Goal: Information Seeking & Learning: Learn about a topic

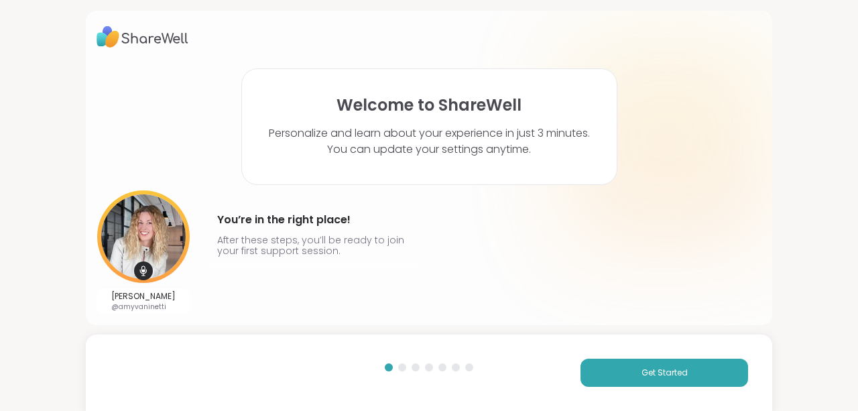
click at [741, 326] on div "Welcome to ShareWell Personalize and learn about your experience in just 3 minu…" at bounding box center [429, 205] width 858 height 411
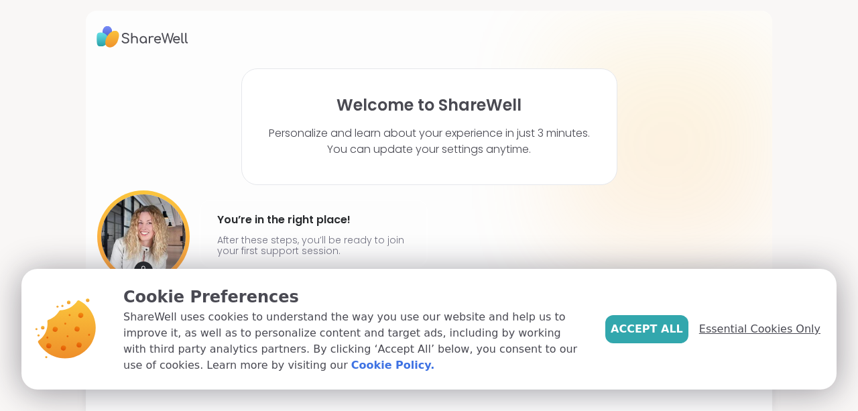
click at [761, 330] on span "Essential Cookies Only" at bounding box center [759, 329] width 121 height 16
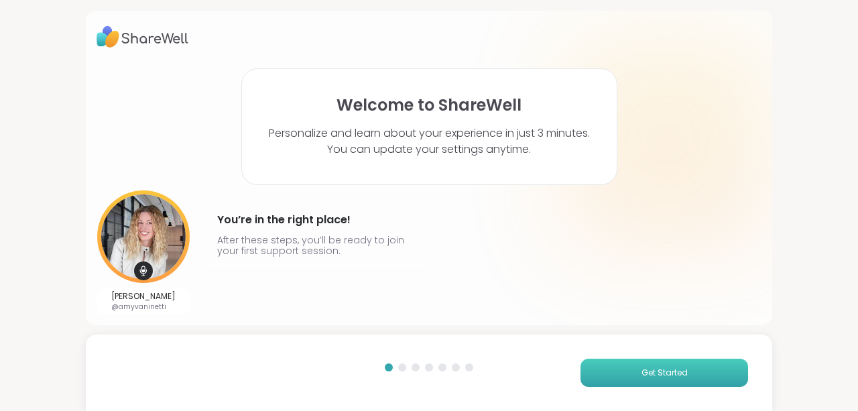
click at [656, 367] on span "Get Started" at bounding box center [664, 373] width 46 height 12
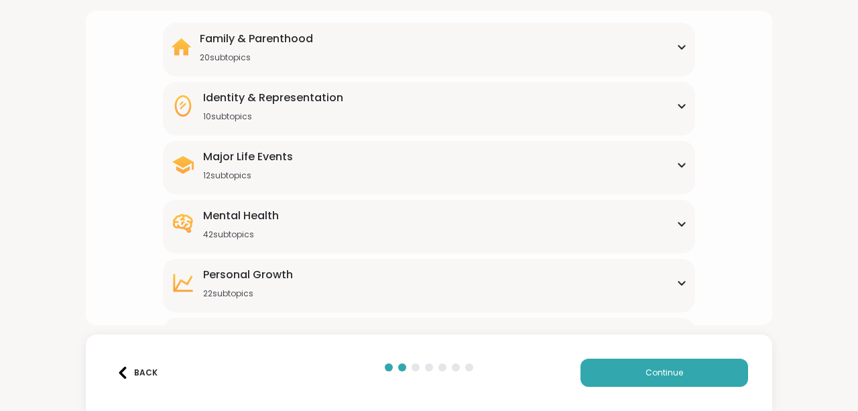
scroll to position [134, 0]
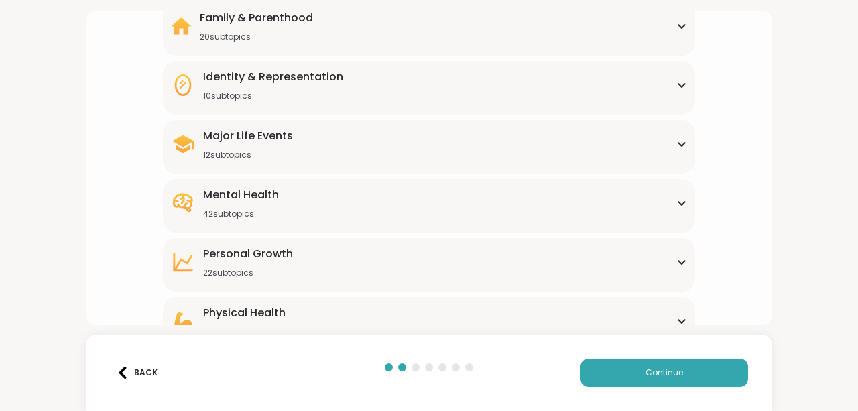
click at [670, 208] on div "Mental Health 42 subtopics" at bounding box center [429, 203] width 516 height 32
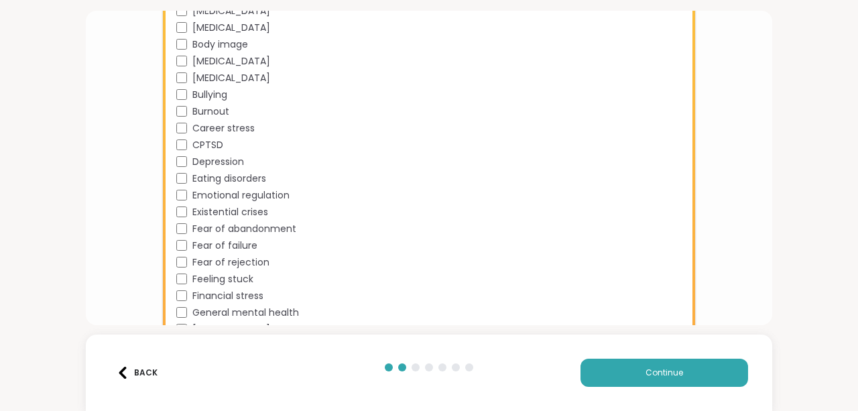
scroll to position [536, 0]
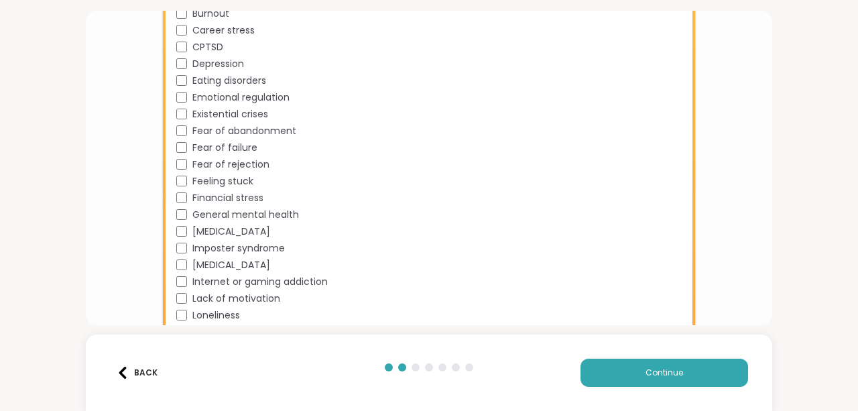
click at [186, 196] on div "Financial stress" at bounding box center [431, 198] width 511 height 14
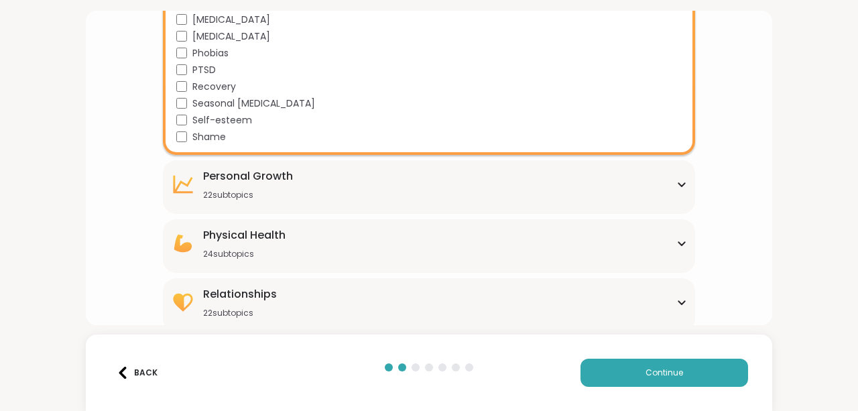
scroll to position [888, 0]
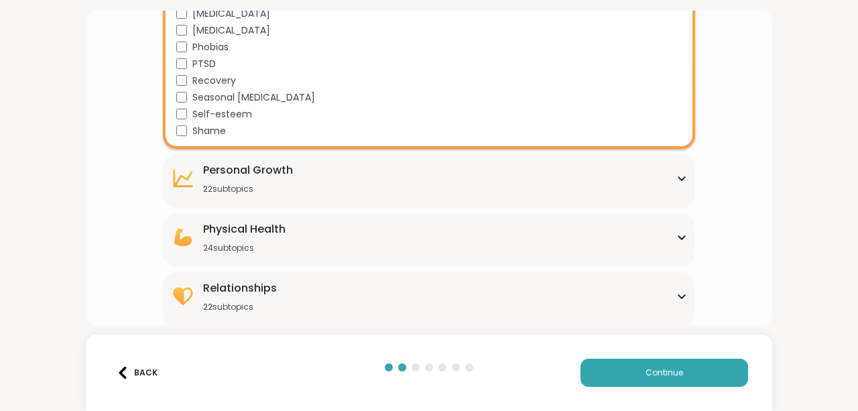
click at [676, 181] on icon at bounding box center [681, 178] width 11 height 7
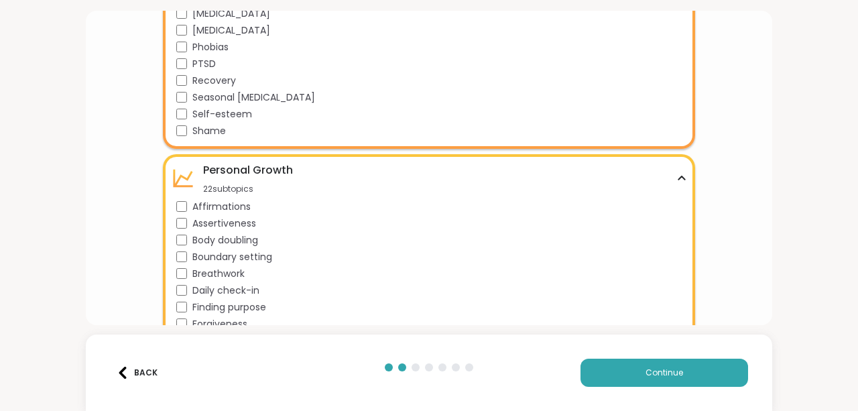
click at [676, 181] on icon at bounding box center [681, 178] width 11 height 7
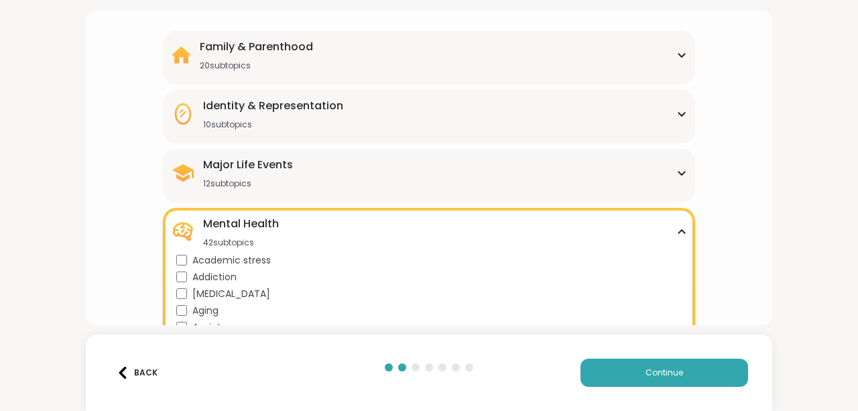
scroll to position [84, 0]
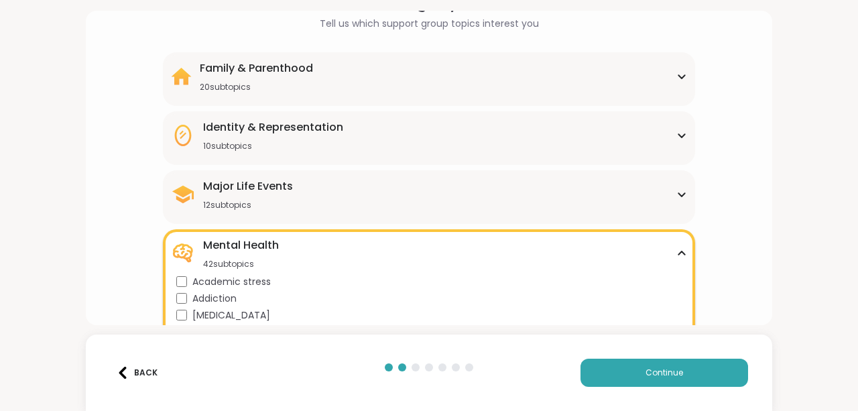
click at [678, 195] on icon at bounding box center [681, 194] width 6 height 3
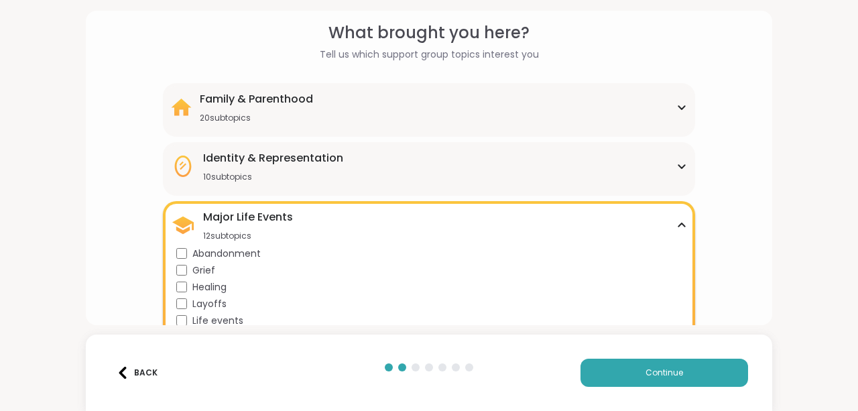
scroll to position [17, 0]
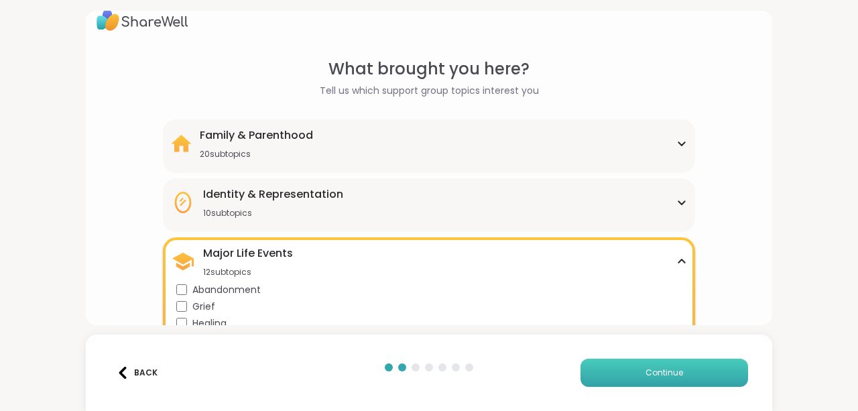
click at [663, 372] on span "Continue" at bounding box center [664, 373] width 38 height 12
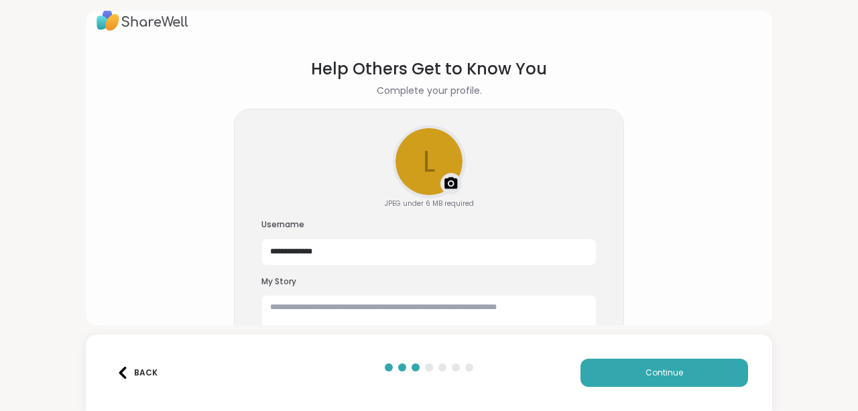
scroll to position [46, 0]
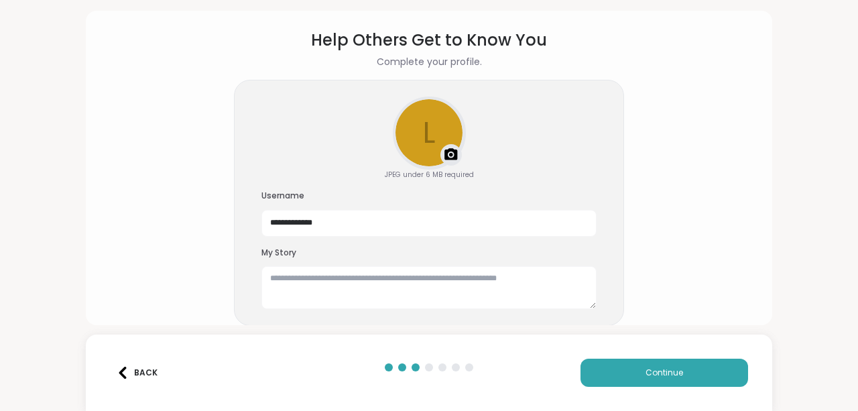
click at [443, 153] on img at bounding box center [451, 155] width 16 height 16
